Goal: Task Accomplishment & Management: Complete application form

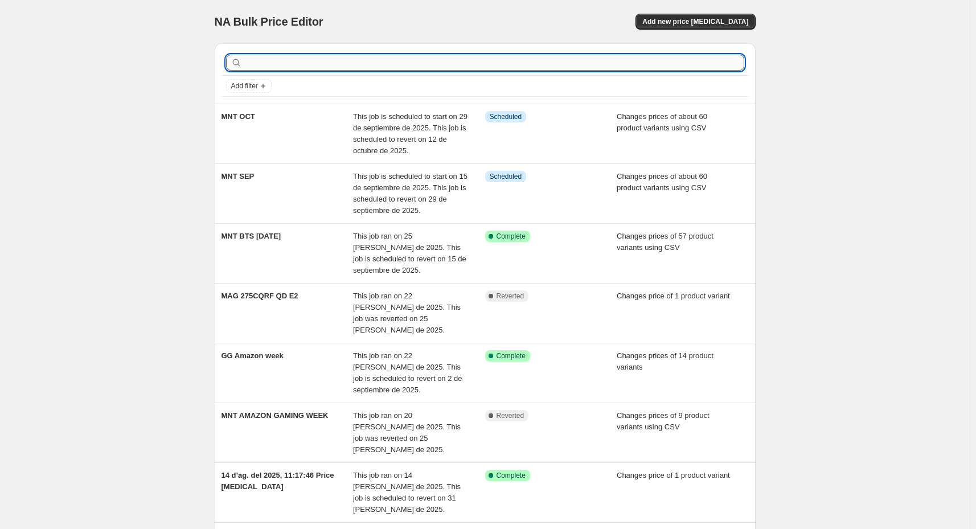
click at [299, 59] on input "text" at bounding box center [494, 63] width 500 height 16
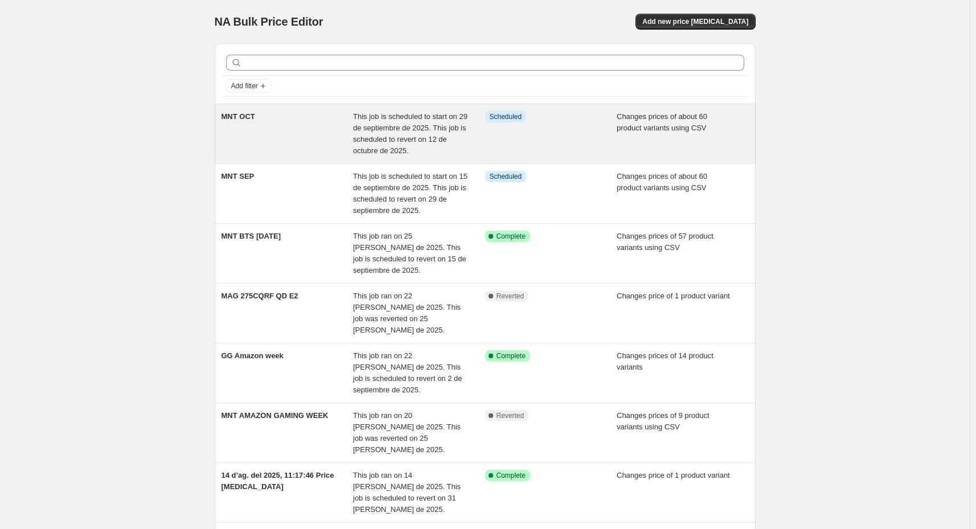
click at [291, 113] on div "MNT OCT" at bounding box center [287, 134] width 132 height 46
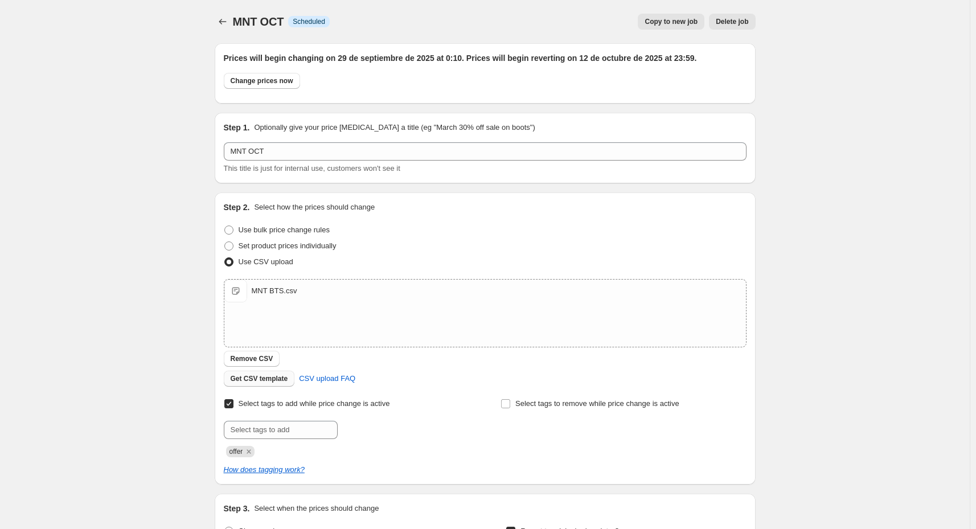
click at [246, 358] on span "Remove CSV" at bounding box center [252, 358] width 43 height 9
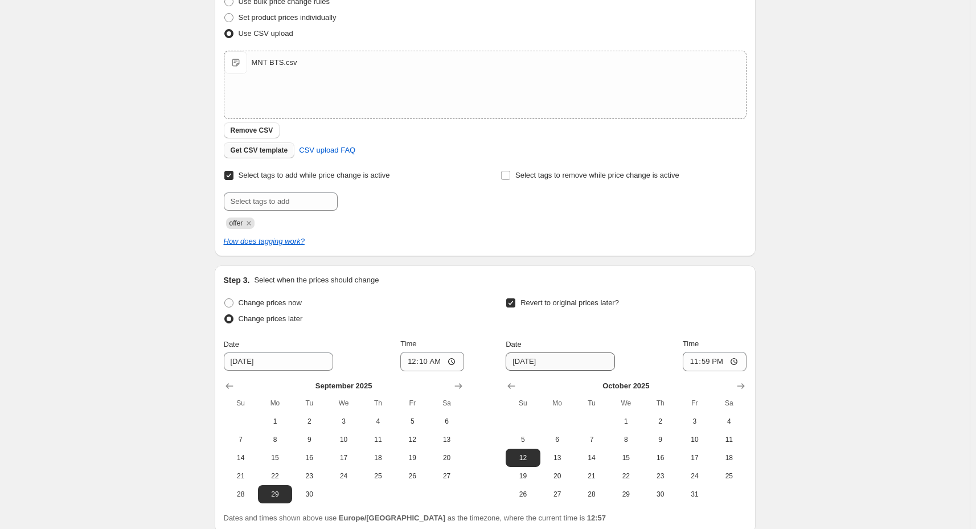
scroll to position [326, 0]
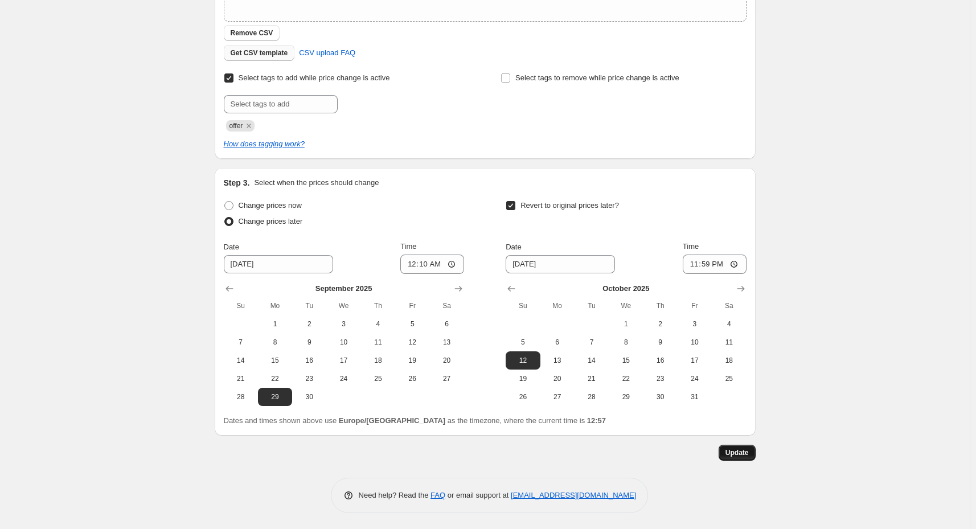
click at [742, 449] on span "Update" at bounding box center [736, 452] width 23 height 9
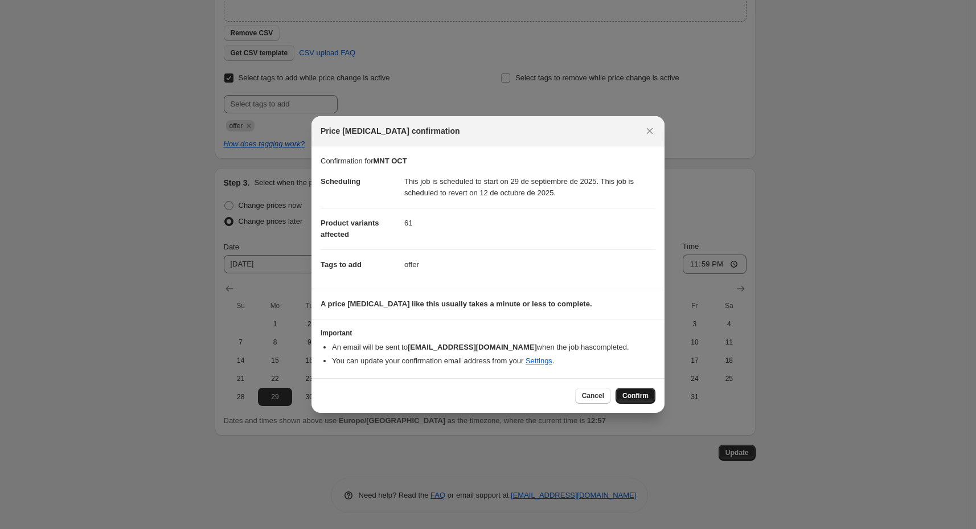
click at [633, 398] on span "Confirm" at bounding box center [635, 395] width 26 height 9
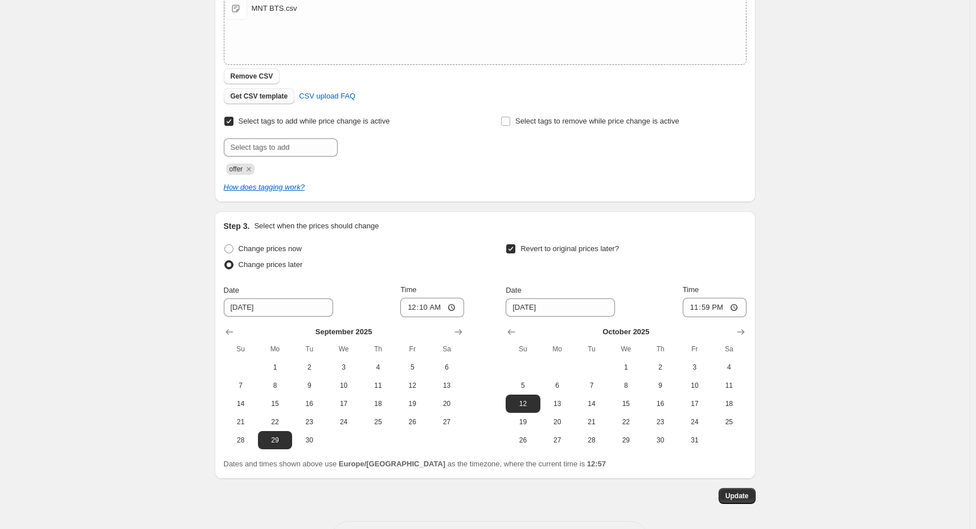
scroll to position [0, 0]
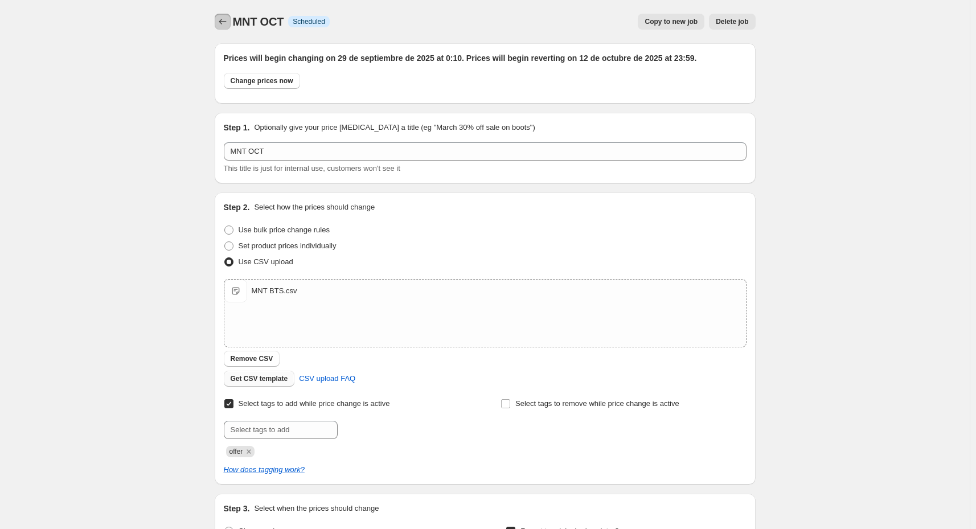
click at [222, 17] on icon "Price change jobs" at bounding box center [222, 21] width 11 height 11
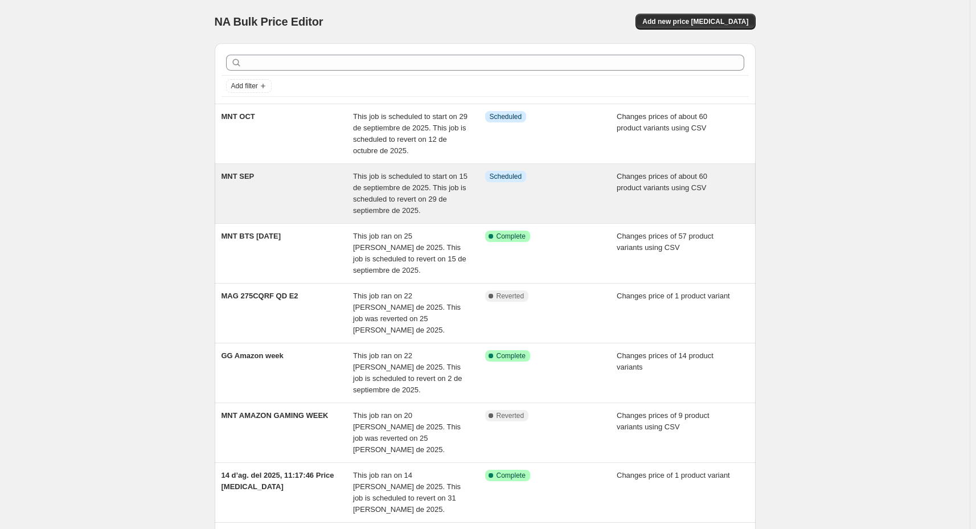
click at [278, 199] on div "MNT SEP" at bounding box center [287, 194] width 132 height 46
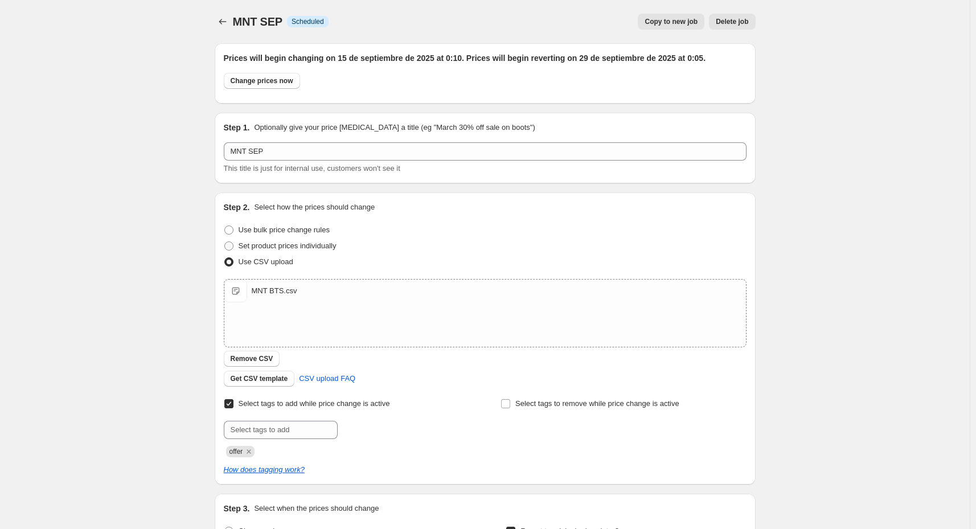
click at [903, 193] on div "MNT SEP. This page is ready MNT SEP Info Scheduled Copy to new job Delete job M…" at bounding box center [485, 428] width 970 height 856
click at [253, 357] on span "Remove CSV" at bounding box center [252, 358] width 43 height 9
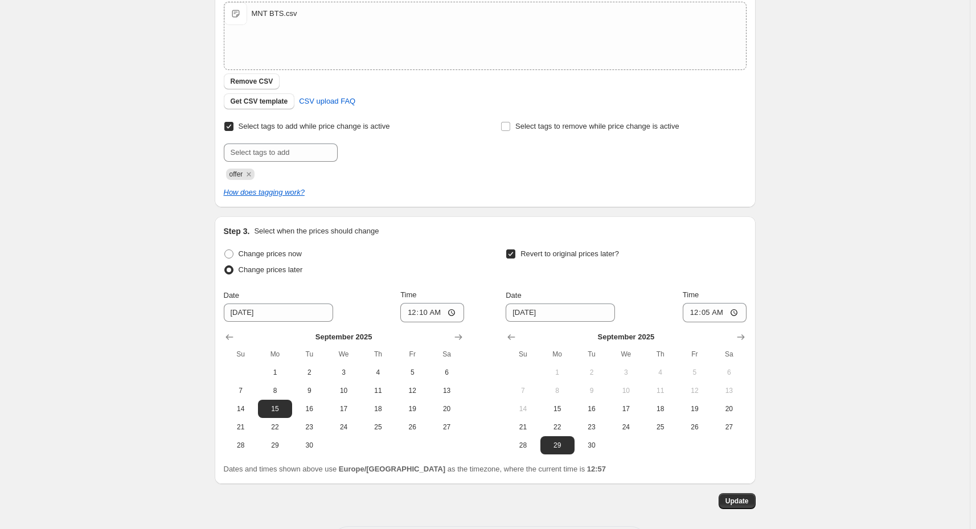
scroll to position [326, 0]
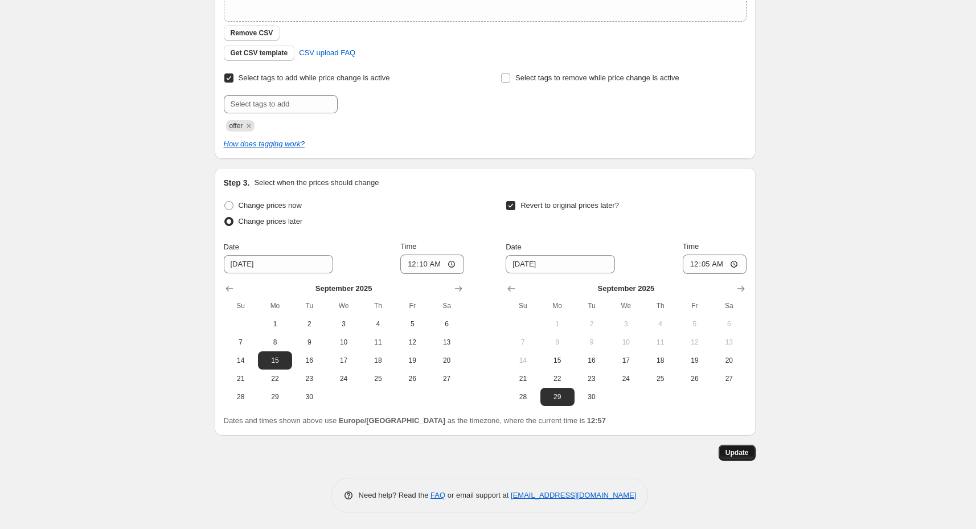
click at [740, 458] on button "Update" at bounding box center [737, 453] width 37 height 16
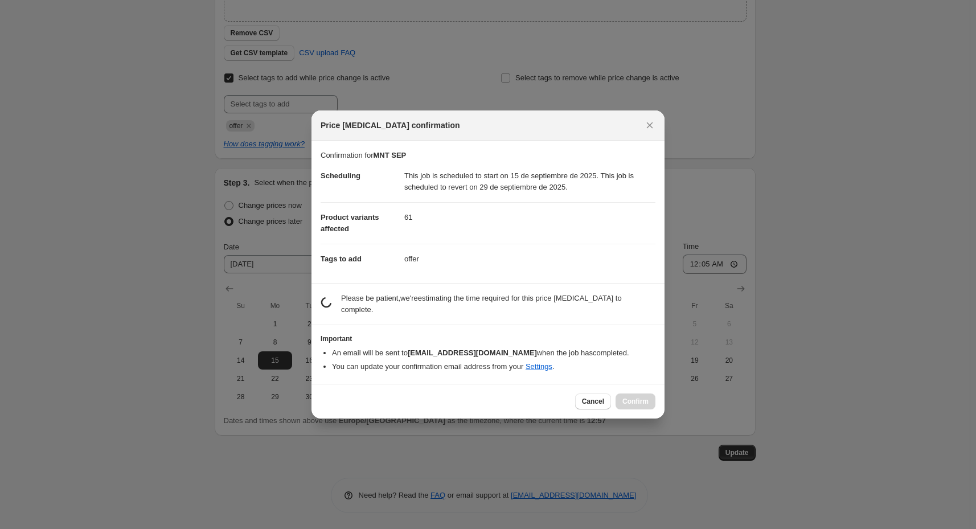
scroll to position [0, 0]
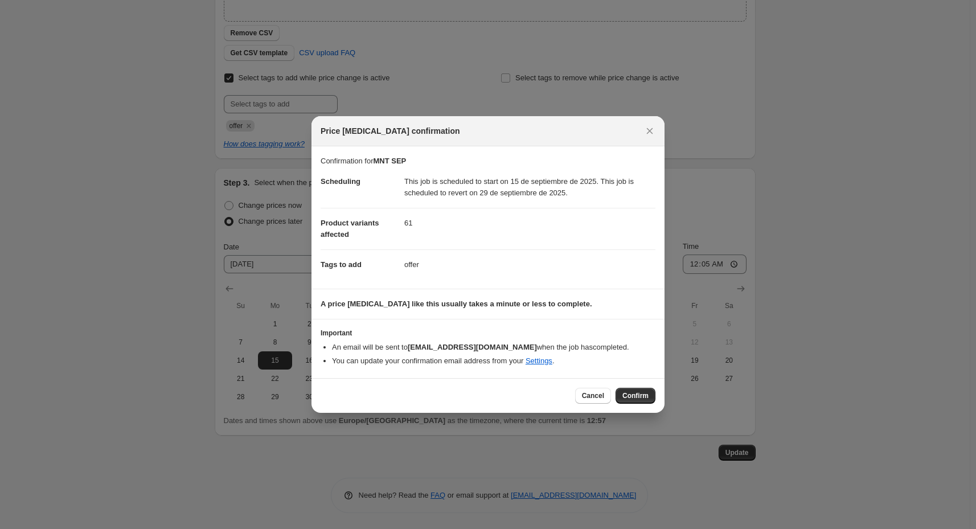
click at [413, 356] on li "You can update your confirmation email address from your Settings ." at bounding box center [493, 360] width 323 height 11
click at [637, 400] on button "Confirm" at bounding box center [635, 396] width 40 height 16
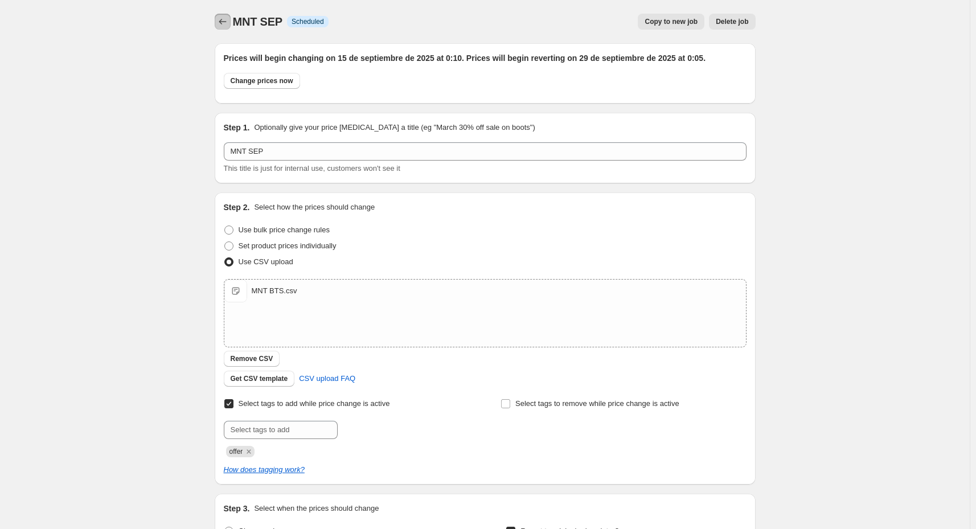
click at [228, 20] on icon "Price change jobs" at bounding box center [222, 21] width 11 height 11
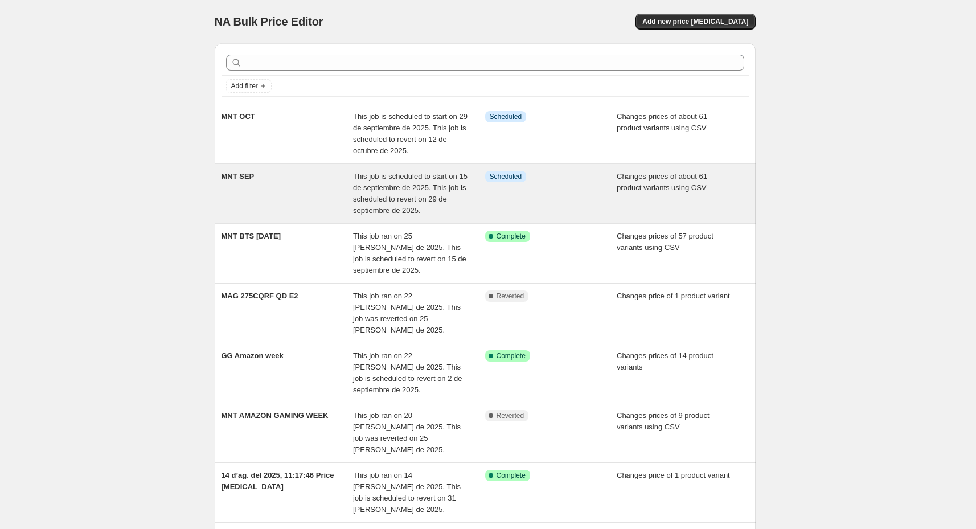
click at [322, 188] on div "MNT SEP" at bounding box center [287, 194] width 132 height 46
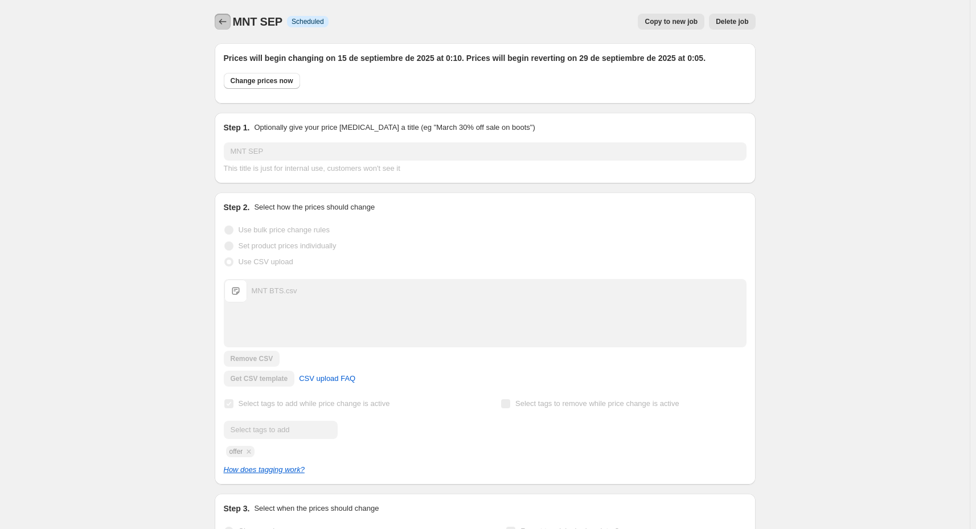
click at [225, 19] on icon "Price change jobs" at bounding box center [222, 21] width 11 height 11
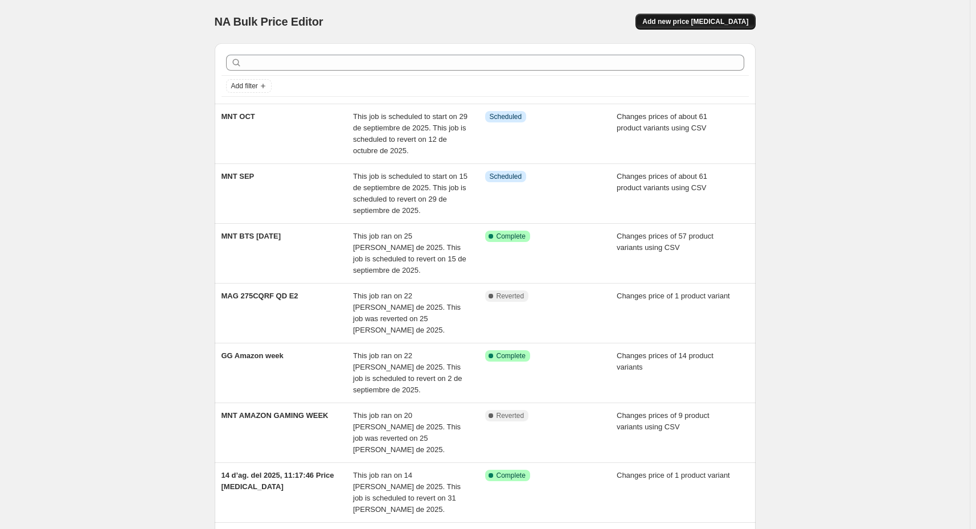
click at [713, 28] on button "Add new price [MEDICAL_DATA]" at bounding box center [695, 22] width 120 height 16
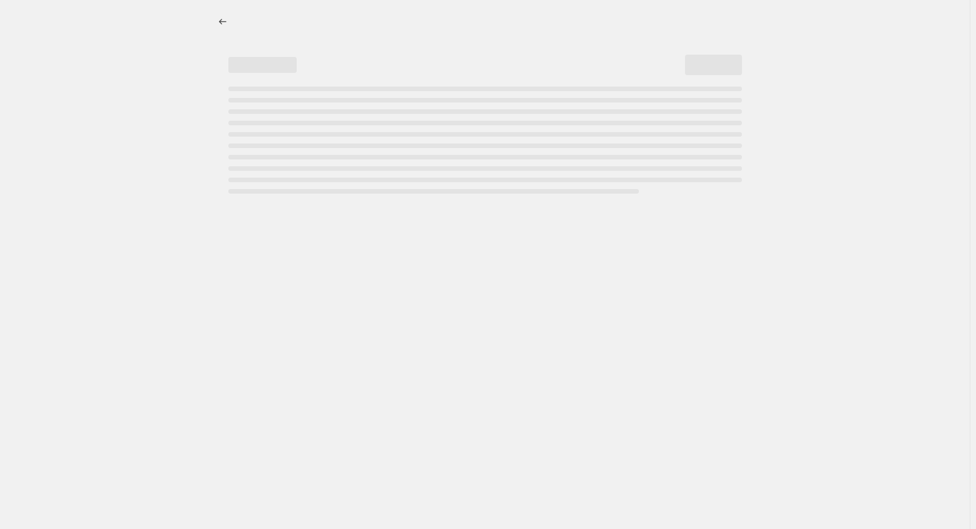
select select "percentage"
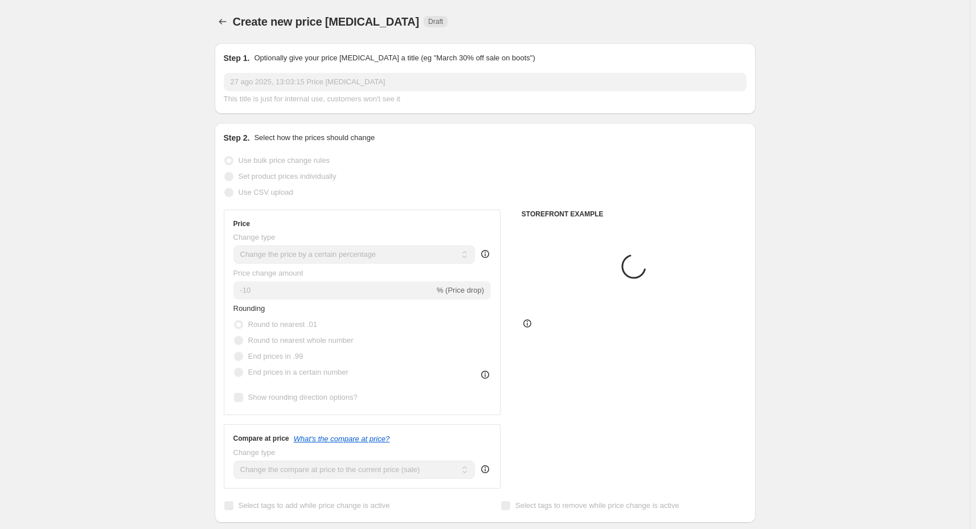
click at [272, 76] on input "27 ago 2025, 13:03:15 Price change job" at bounding box center [485, 82] width 523 height 18
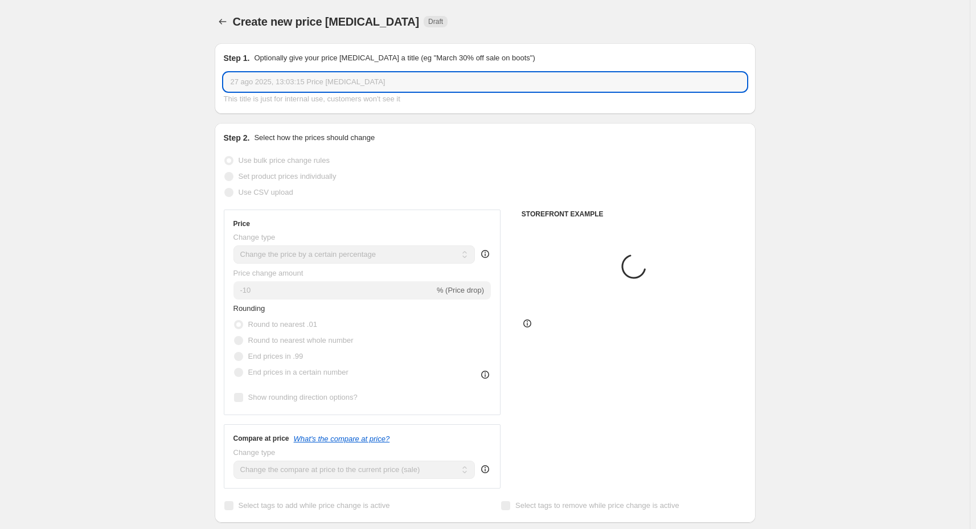
click at [272, 76] on input "27 ago 2025, 13:03:15 Price change job" at bounding box center [485, 82] width 523 height 18
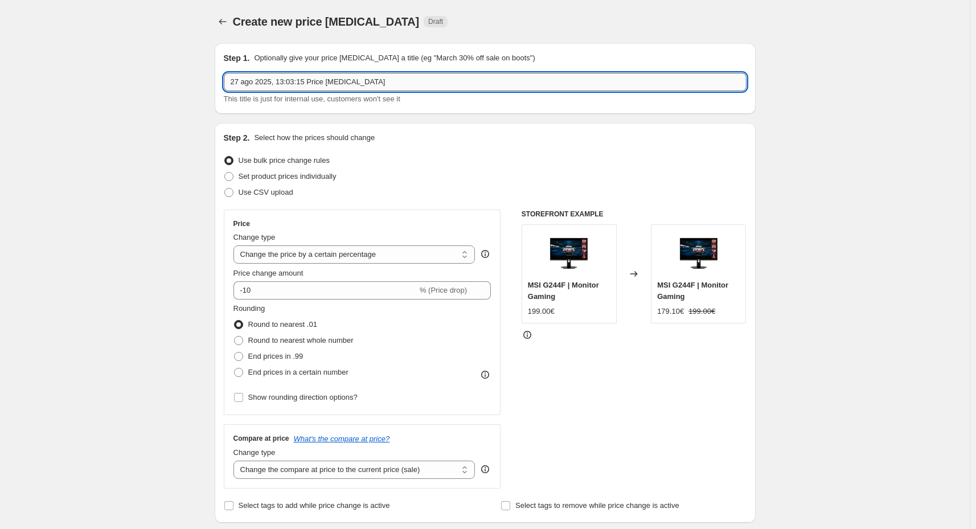
click at [272, 76] on input "27 ago 2025, 13:03:15 Price change job" at bounding box center [485, 82] width 523 height 18
paste input "MD342CQPW"
type input "MD342CQPW"
click at [266, 179] on span "Set product prices individually" at bounding box center [288, 176] width 98 height 9
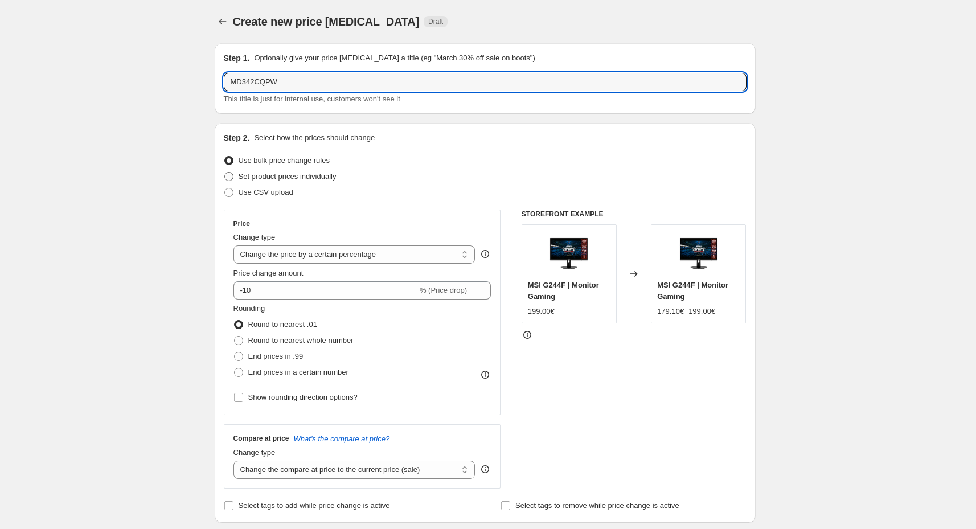
click at [225, 173] on input "Set product prices individually" at bounding box center [224, 172] width 1 height 1
radio input "true"
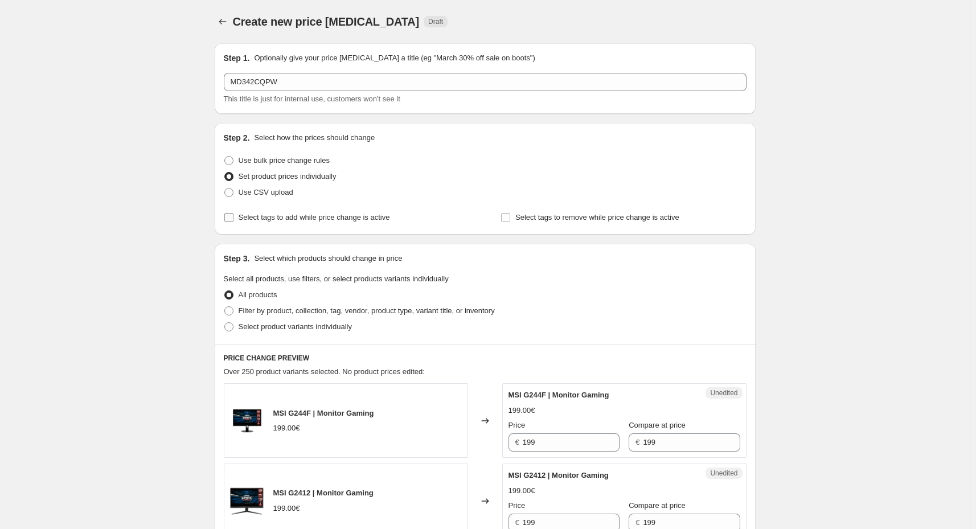
click at [290, 220] on span "Select tags to add while price change is active" at bounding box center [314, 217] width 151 height 9
click at [233, 220] on input "Select tags to add while price change is active" at bounding box center [228, 217] width 9 height 9
checkbox input "true"
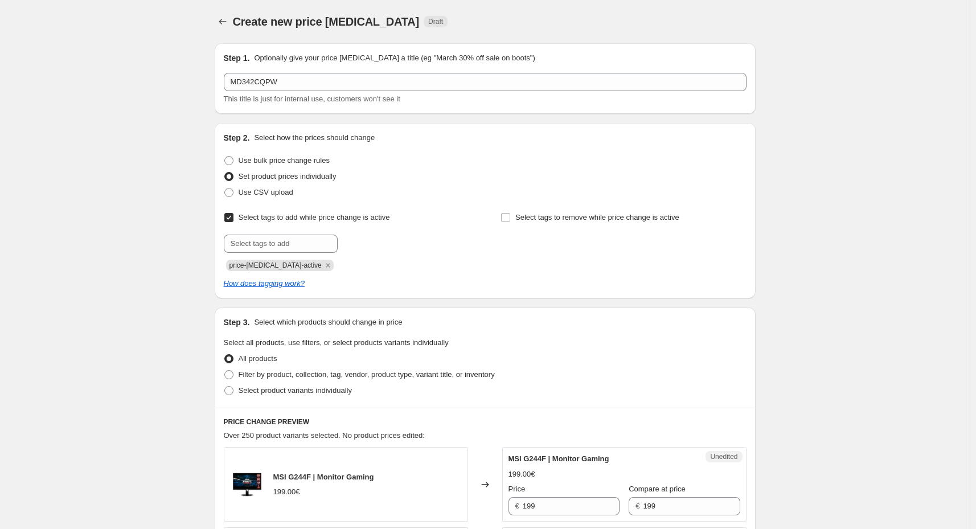
click at [323, 263] on icon "Remove price-change-job-active" at bounding box center [328, 265] width 10 height 10
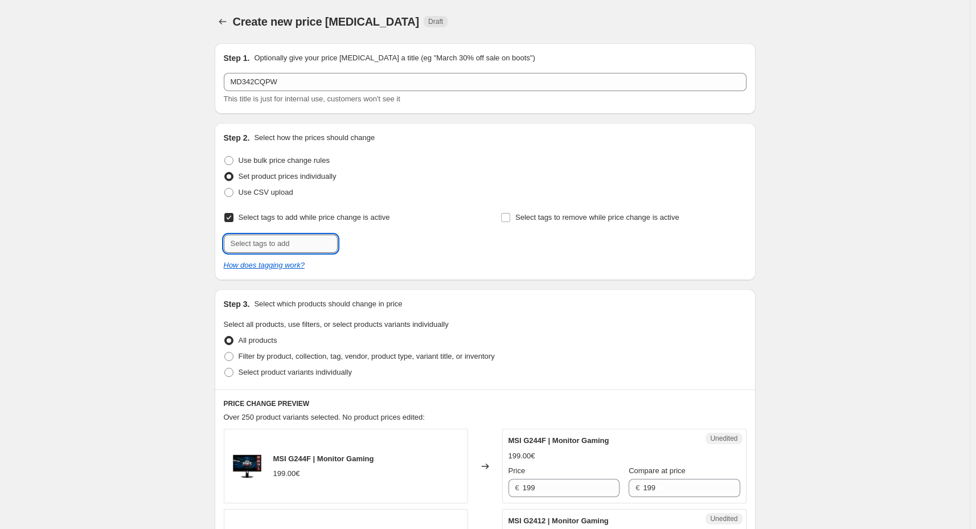
click at [299, 247] on input "text" at bounding box center [281, 244] width 114 height 18
type input "offer"
click at [365, 245] on span "Add offer" at bounding box center [362, 242] width 30 height 9
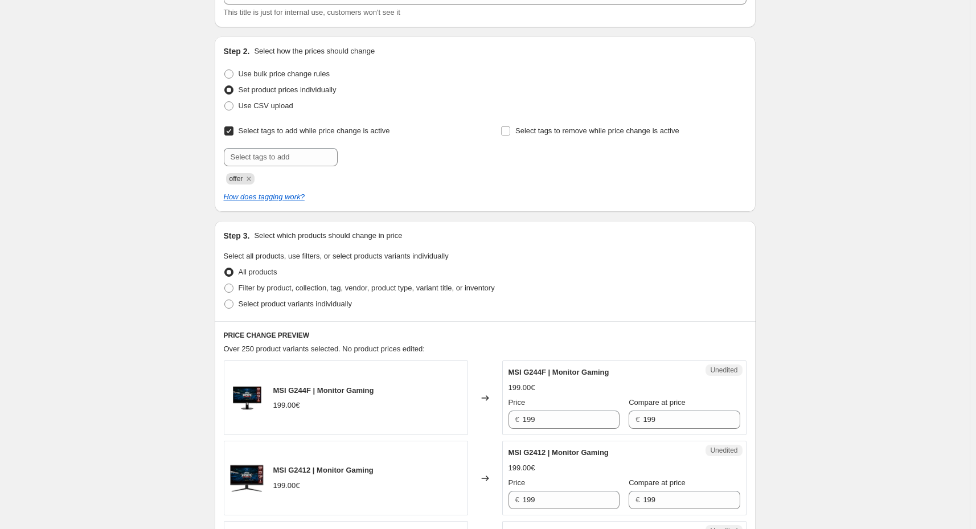
scroll to position [171, 0]
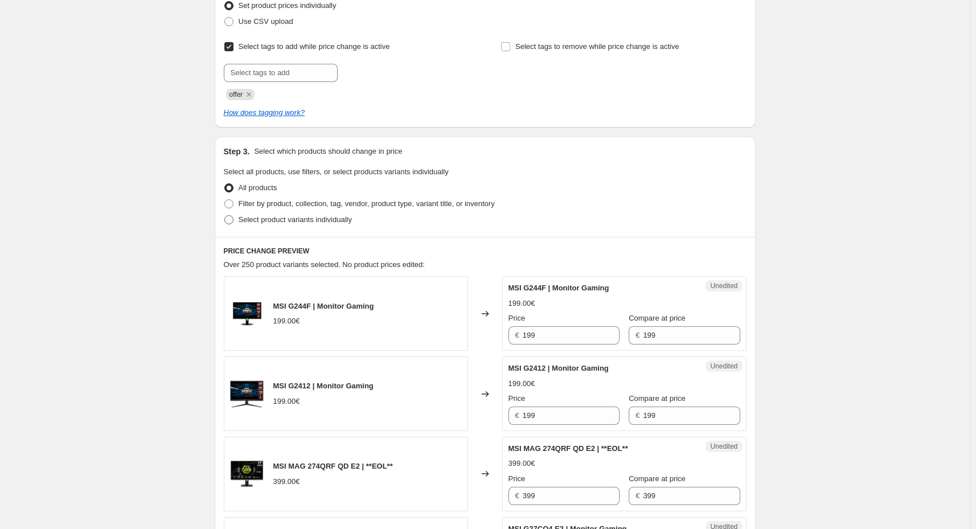
click at [311, 220] on span "Select product variants individually" at bounding box center [295, 219] width 113 height 9
click at [225, 216] on input "Select product variants individually" at bounding box center [224, 215] width 1 height 1
radio input "true"
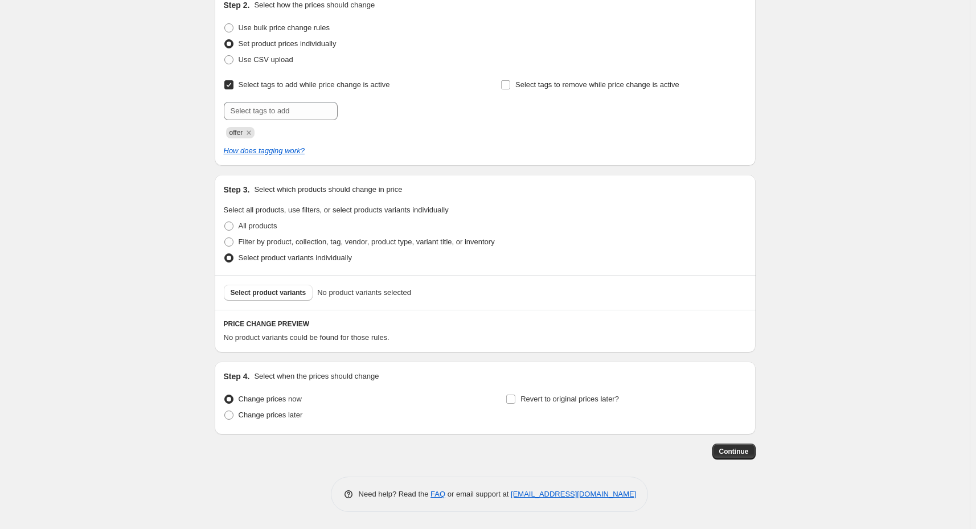
scroll to position [132, 0]
click at [278, 293] on span "Select product variants" at bounding box center [269, 293] width 76 height 9
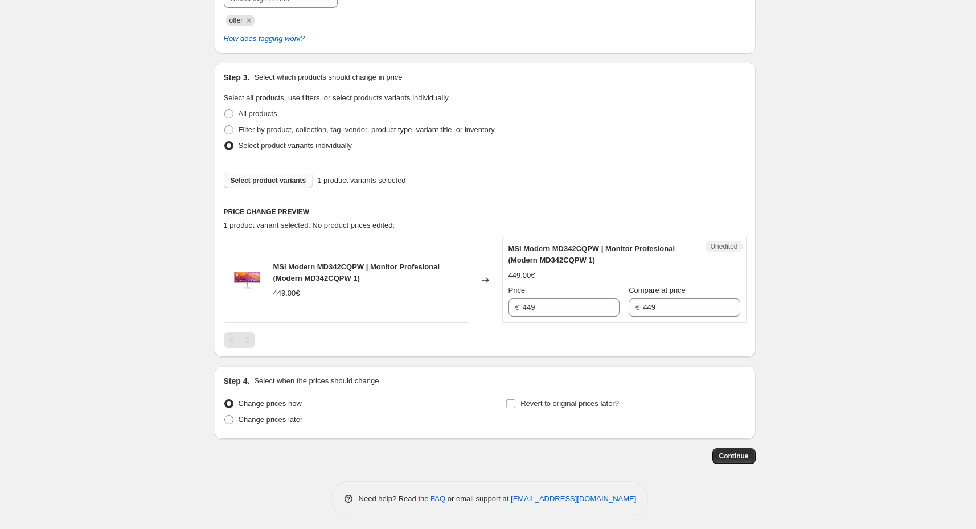
scroll to position [246, 0]
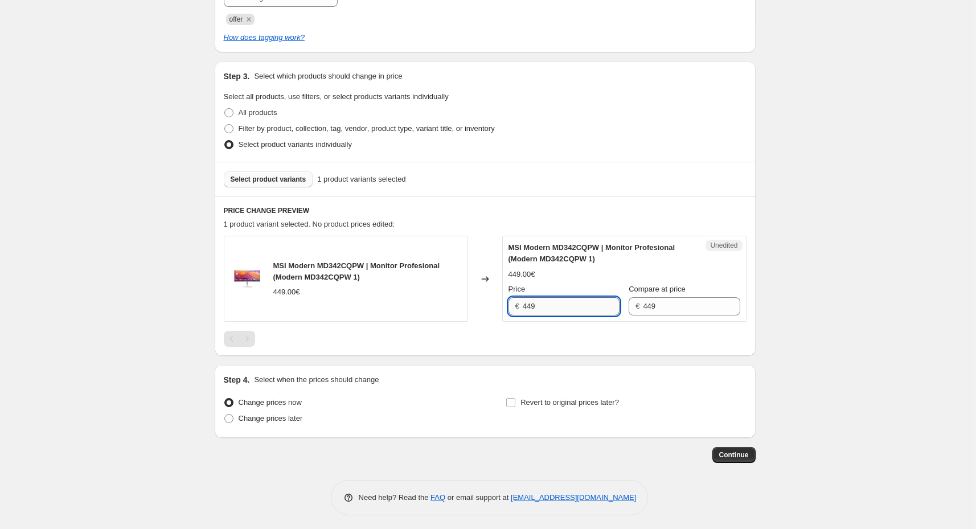
click at [541, 306] on input "449" at bounding box center [571, 306] width 97 height 18
type input "269"
click at [539, 401] on span "Revert to original prices later?" at bounding box center [569, 402] width 98 height 9
click at [515, 401] on input "Revert to original prices later?" at bounding box center [510, 402] width 9 height 9
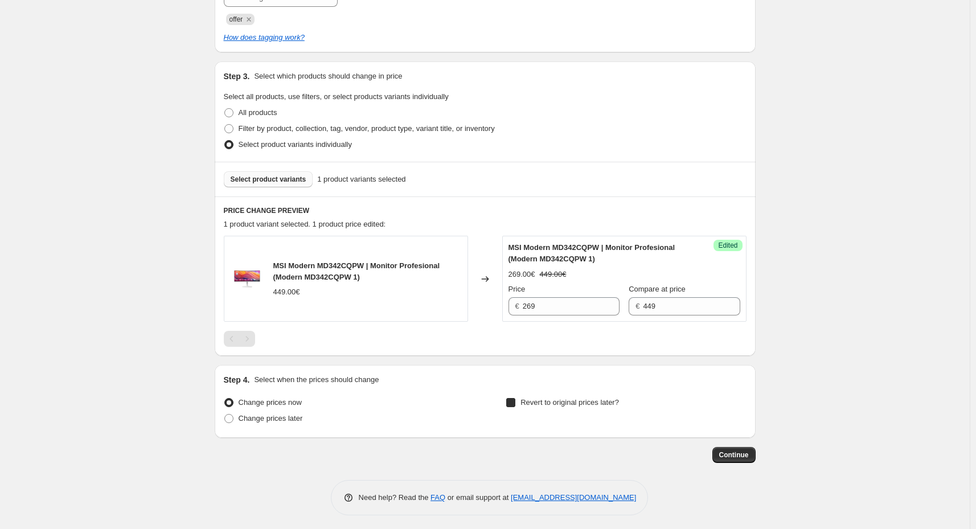
checkbox input "true"
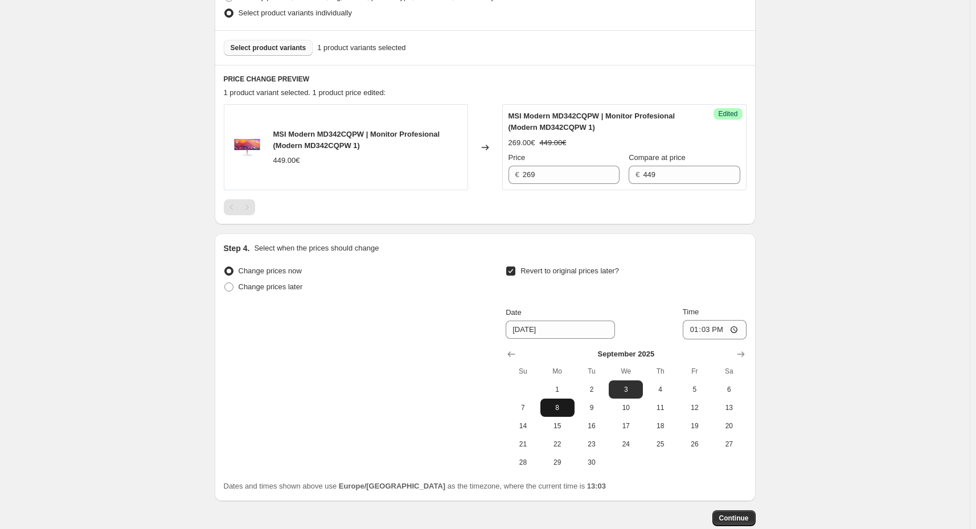
scroll to position [443, 0]
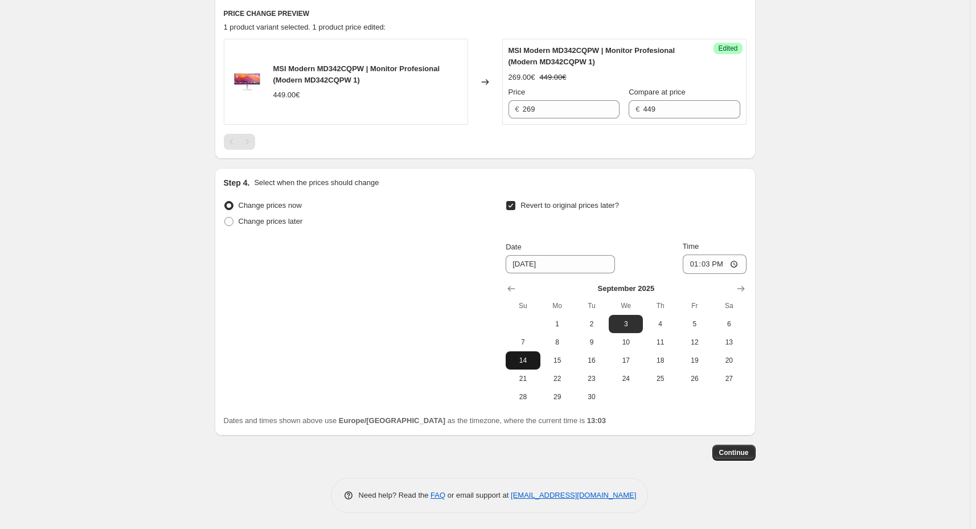
click at [534, 360] on span "14" at bounding box center [522, 360] width 25 height 9
type input "9/14/2025"
click at [711, 264] on input "13:03" at bounding box center [715, 263] width 64 height 19
type input "00:01"
click at [855, 249] on div "Create new price change job. This page is ready Create new price change job Dra…" at bounding box center [485, 43] width 970 height 973
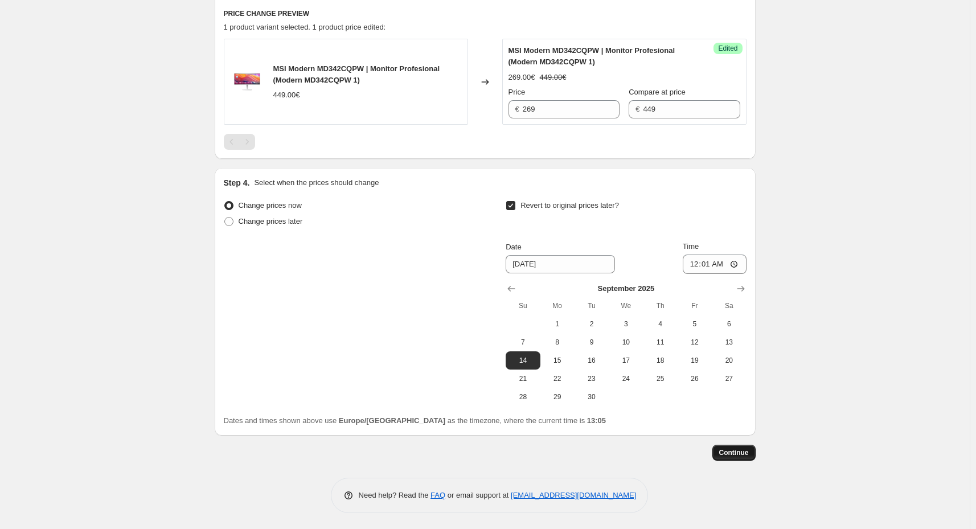
click at [742, 451] on span "Continue" at bounding box center [734, 452] width 30 height 9
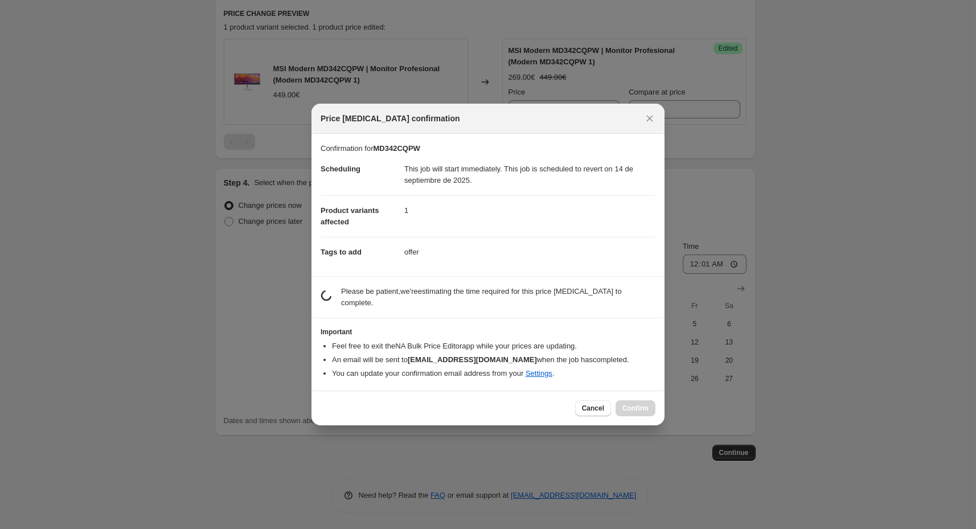
scroll to position [0, 0]
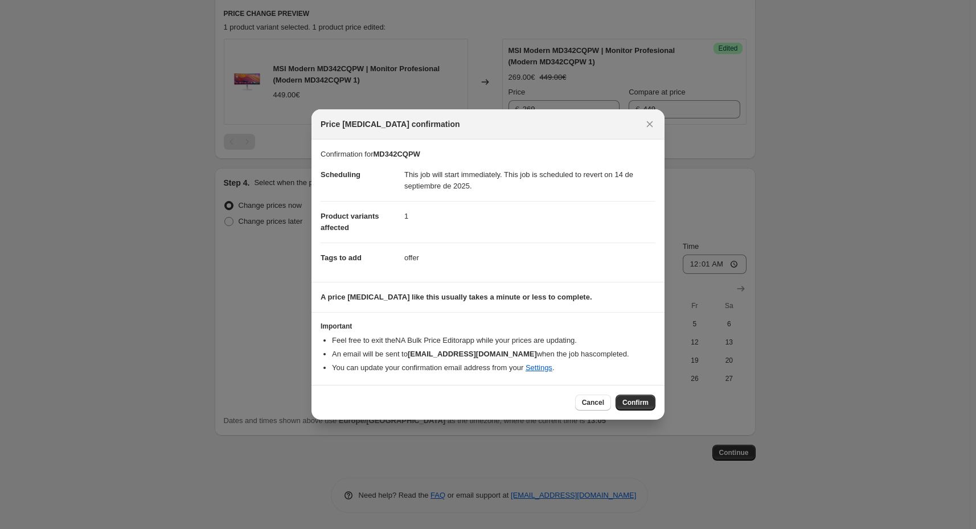
click at [631, 400] on span "Confirm" at bounding box center [635, 402] width 26 height 9
type input "MD342CQPW"
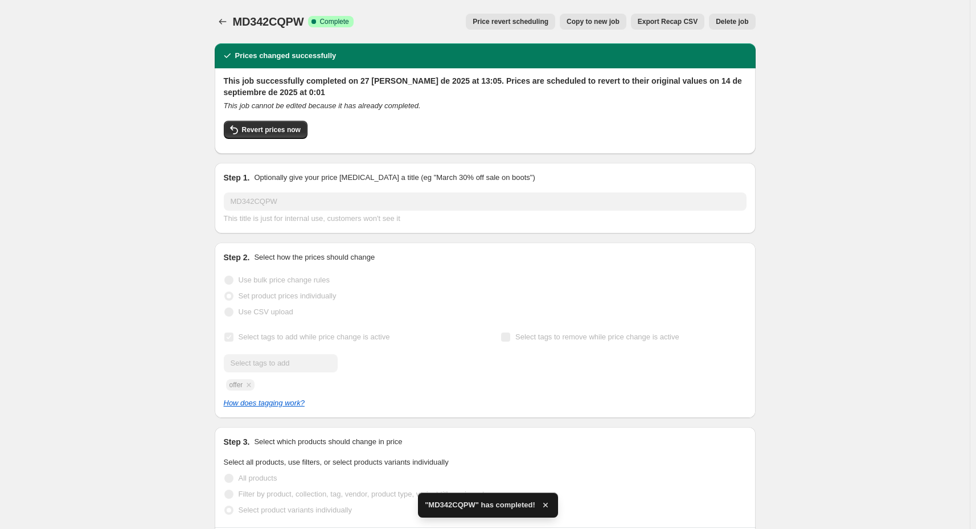
click at [277, 21] on span "MD342CQPW" at bounding box center [268, 21] width 71 height 13
copy span "MD342CQPW"
